Goal: Task Accomplishment & Management: Manage account settings

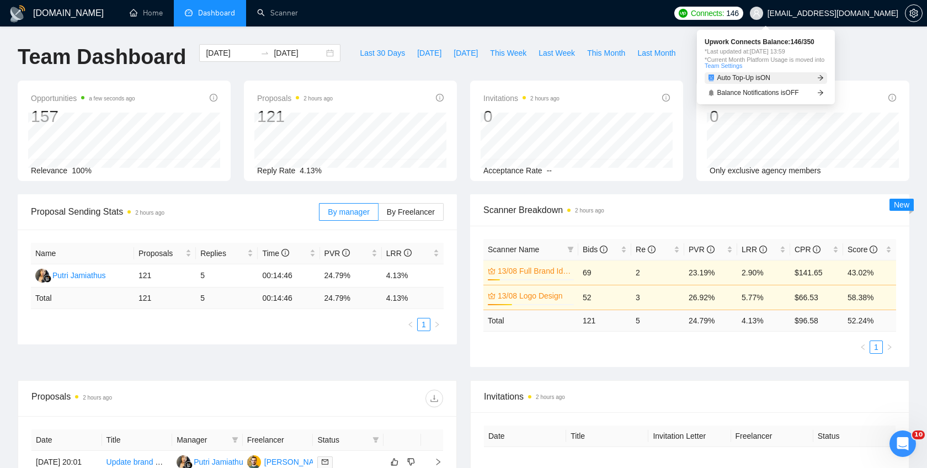
click at [771, 79] on span "Auto Top-Up is ON" at bounding box center [744, 77] width 54 height 7
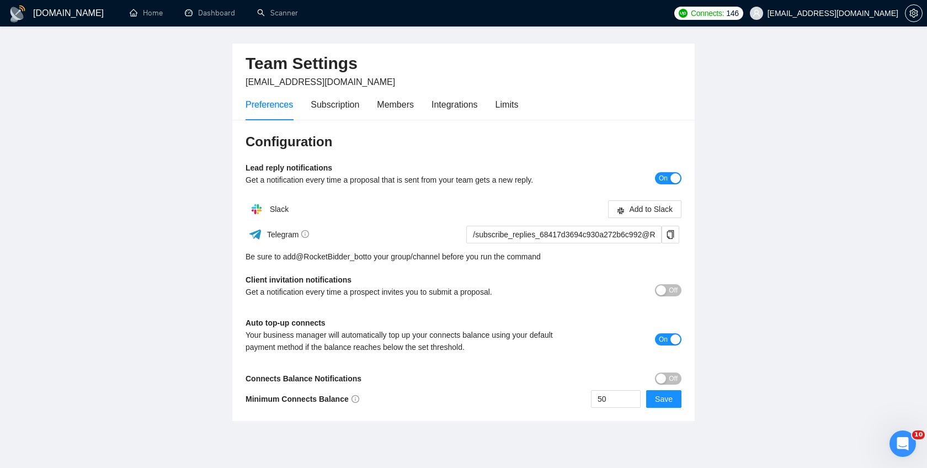
scroll to position [30, 0]
drag, startPoint x: 618, startPoint y: 397, endPoint x: 584, endPoint y: 399, distance: 33.7
click at [584, 399] on div "50 Save" at bounding box center [572, 398] width 218 height 18
type input "25"
click at [666, 398] on span "Save" at bounding box center [664, 398] width 18 height 12
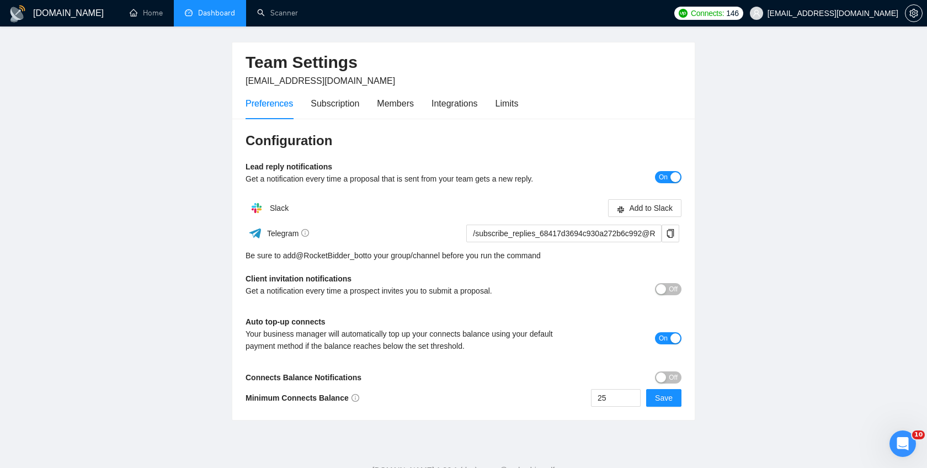
click at [212, 15] on link "Dashboard" at bounding box center [210, 12] width 50 height 9
